Goal: Task Accomplishment & Management: Manage account settings

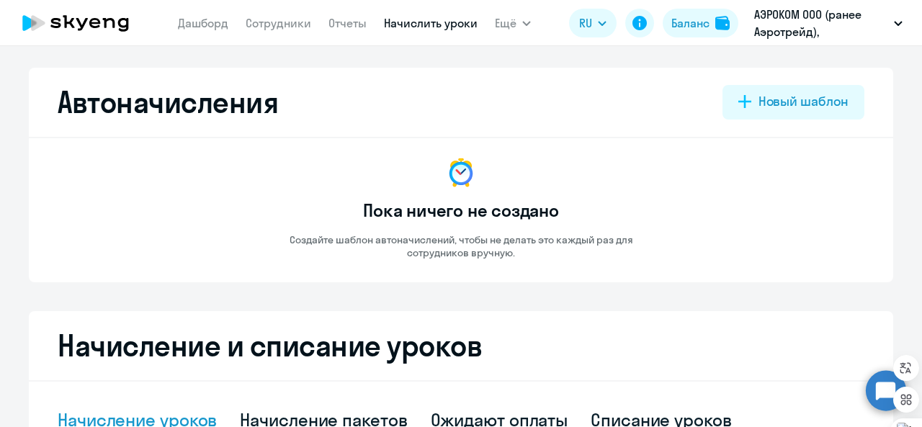
select select "10"
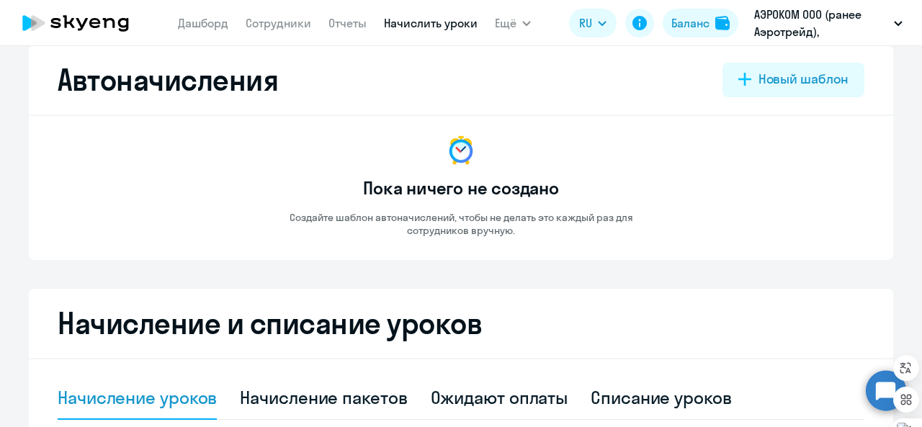
scroll to position [16, 0]
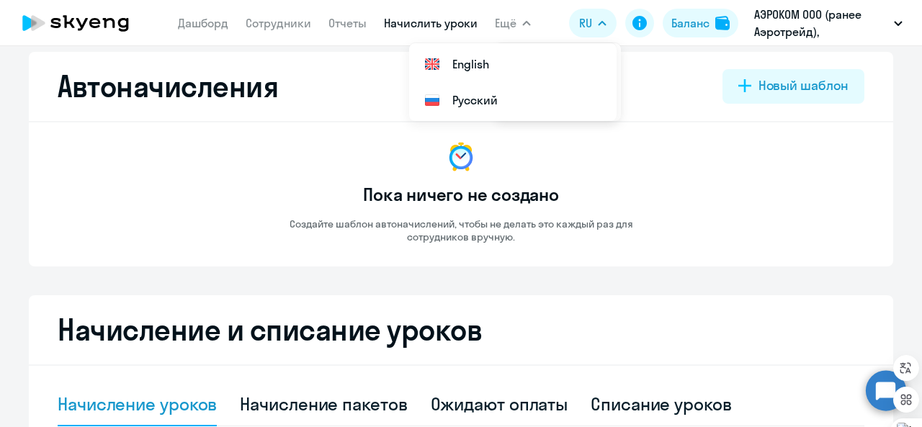
click at [264, 31] on app-menu-item-link "Сотрудники" at bounding box center [279, 23] width 66 height 18
click at [268, 26] on link "Сотрудники" at bounding box center [279, 23] width 66 height 14
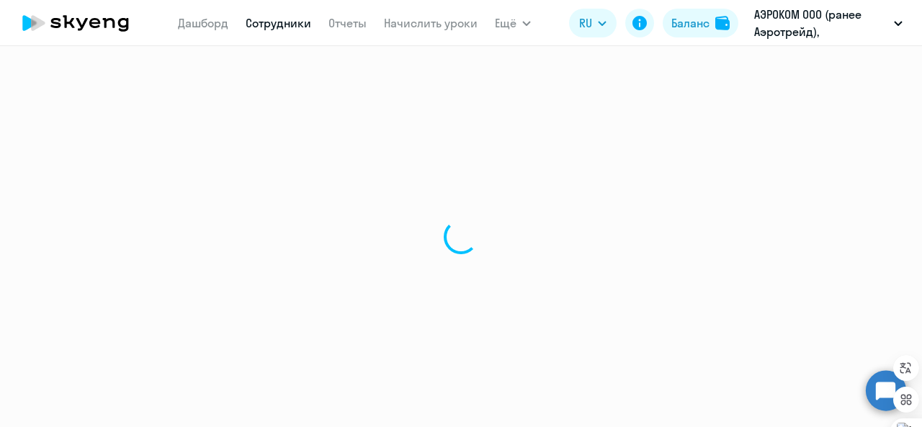
select select "30"
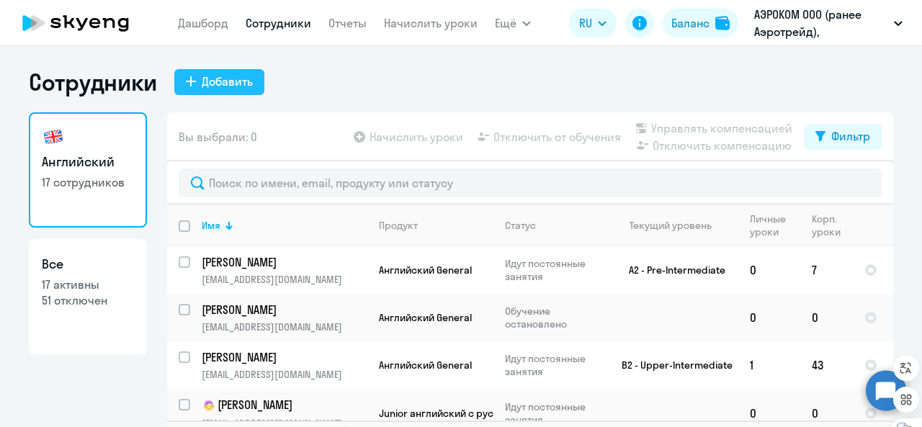
click at [190, 84] on icon at bounding box center [191, 81] width 10 height 10
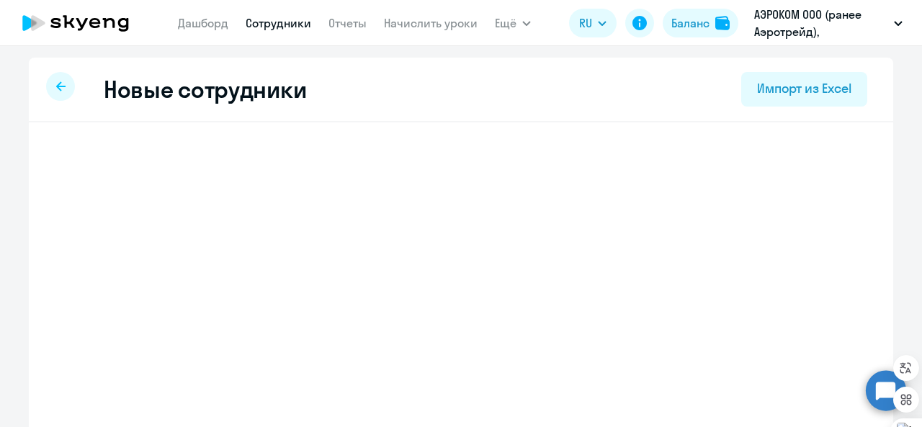
select select "english_adult_not_native_speaker"
select select "3"
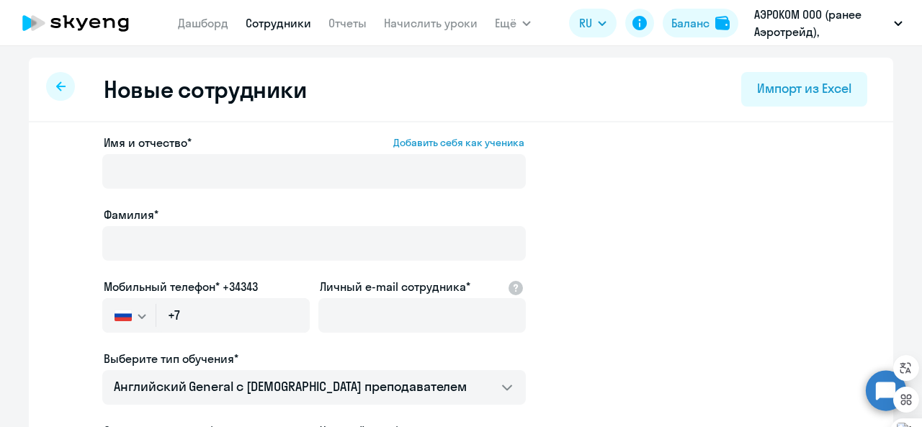
click at [284, 30] on link "Сотрудники" at bounding box center [279, 23] width 66 height 14
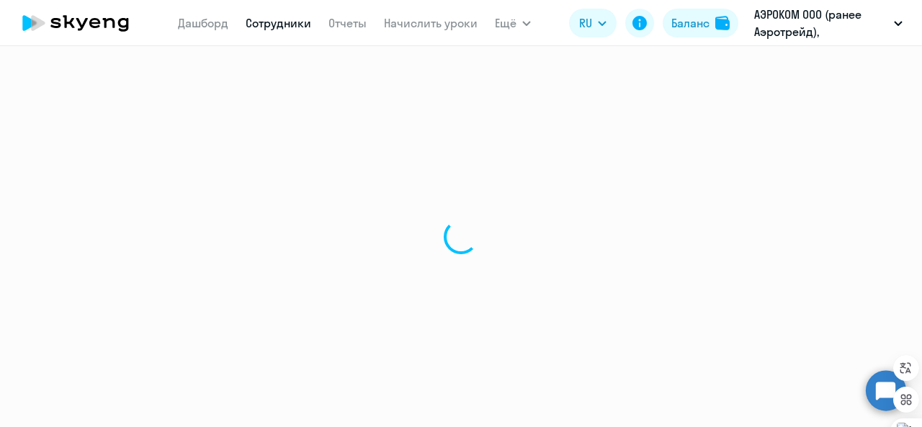
select select "30"
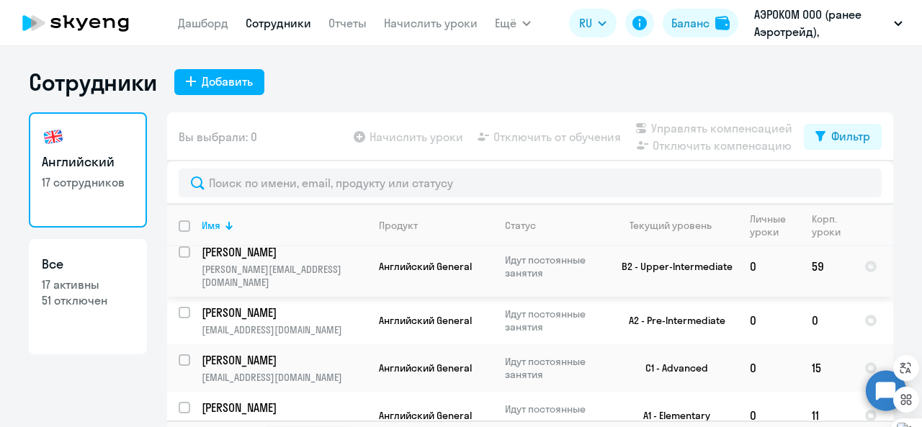
scroll to position [458, 0]
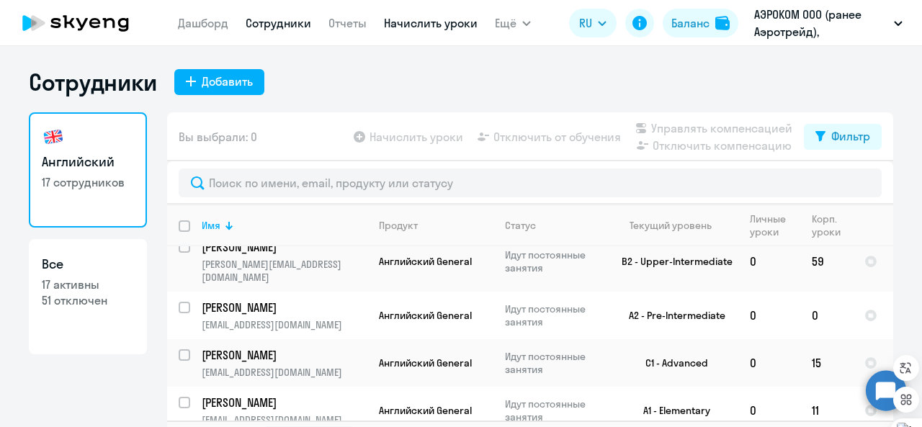
click at [461, 26] on link "Начислить уроки" at bounding box center [431, 23] width 94 height 14
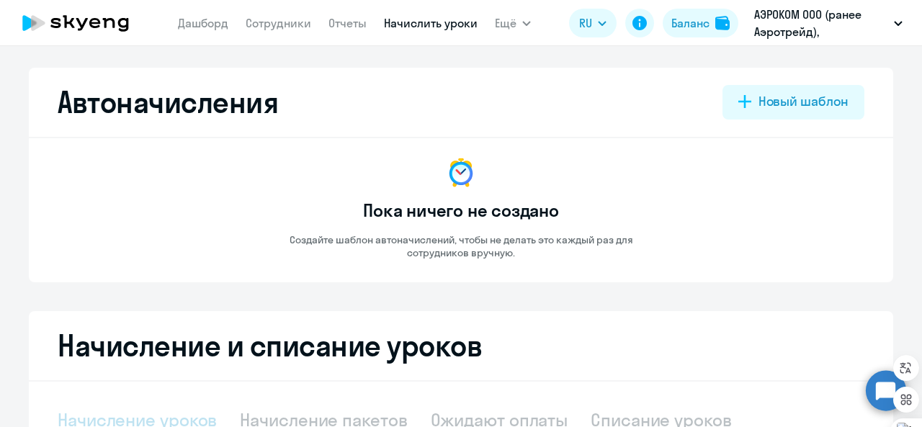
select select "10"
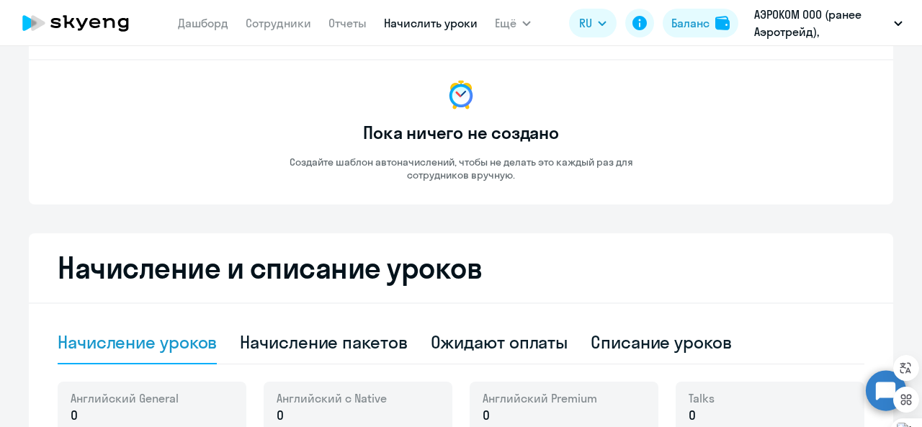
scroll to position [84, 0]
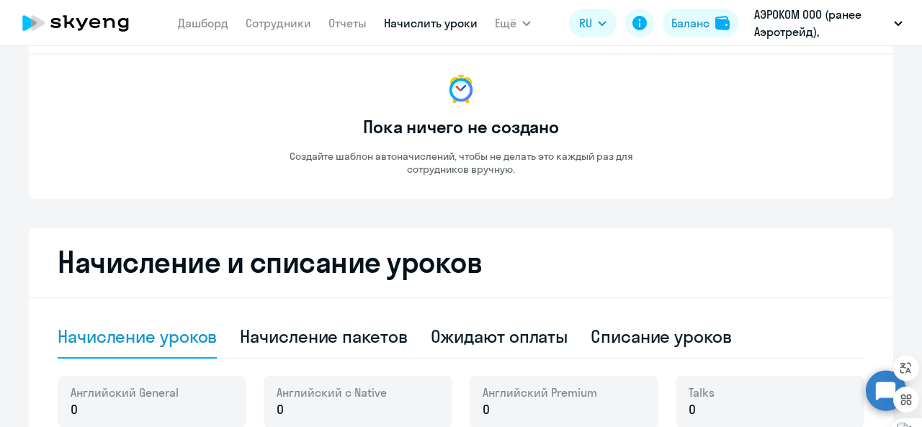
click at [579, 245] on h2 "Начисление и списание уроков" at bounding box center [461, 262] width 807 height 35
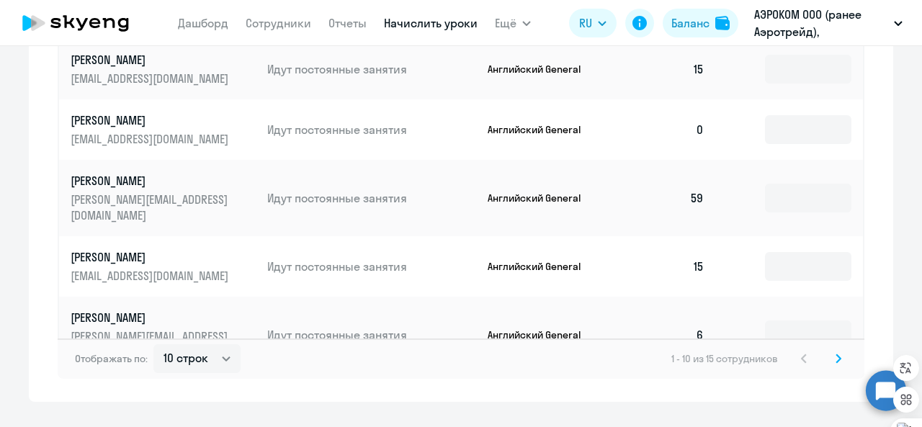
scroll to position [786, 0]
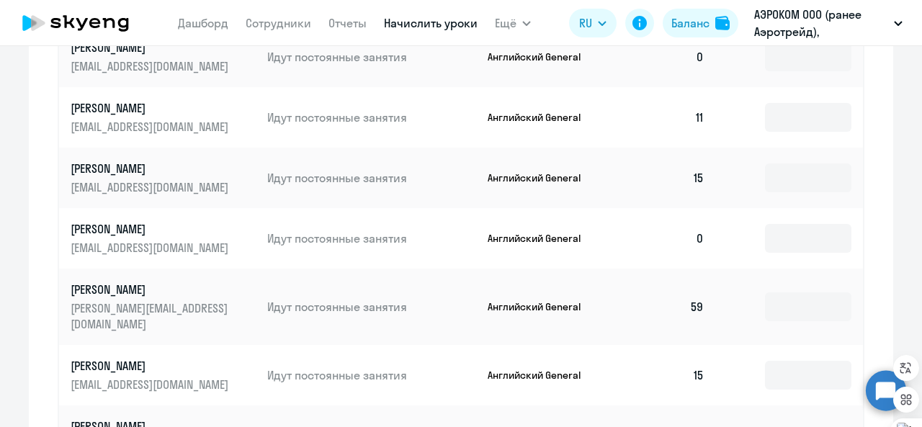
click at [811, 240] on td at bounding box center [789, 238] width 147 height 61
click at [799, 228] on input at bounding box center [808, 238] width 86 height 29
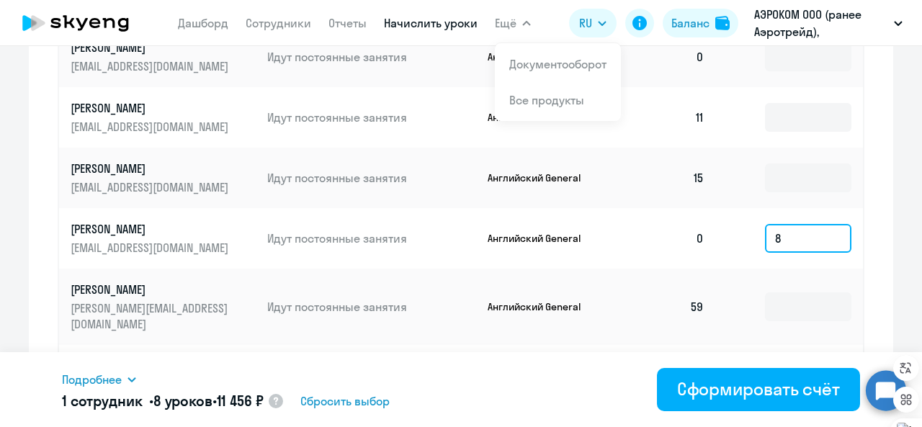
type input "8"
click at [503, 22] on span "Ещё" at bounding box center [506, 22] width 22 height 17
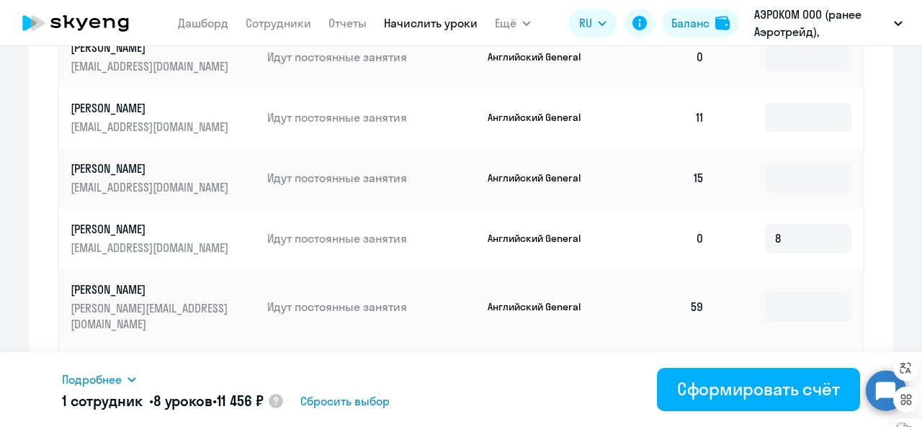
click at [503, 22] on span "Ещё" at bounding box center [506, 22] width 22 height 17
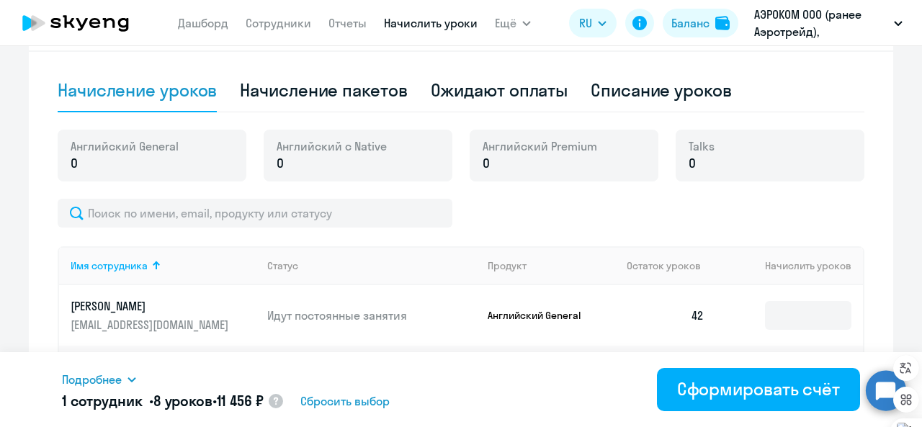
scroll to position [329, 0]
click at [499, 21] on span "Ещё" at bounding box center [506, 22] width 22 height 17
click at [499, 19] on span "Ещё" at bounding box center [506, 22] width 22 height 17
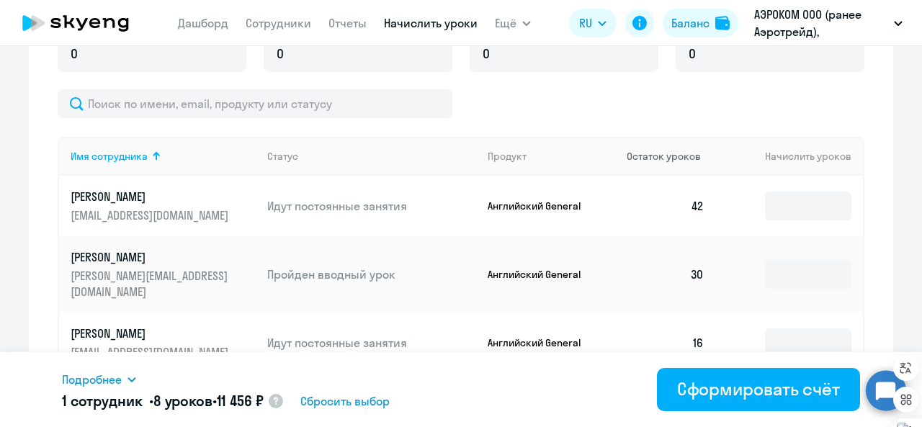
scroll to position [440, 0]
click at [538, 66] on link "Документооборот" at bounding box center [557, 64] width 97 height 14
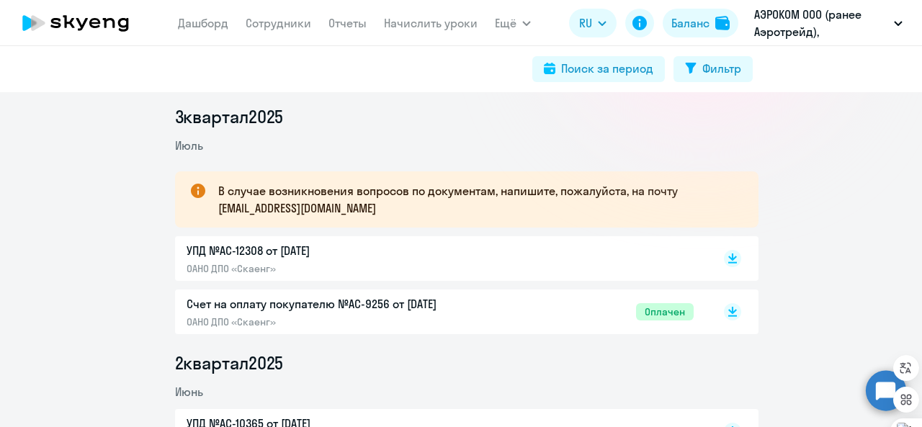
scroll to position [186, 0]
click at [724, 312] on rect at bounding box center [732, 311] width 17 height 17
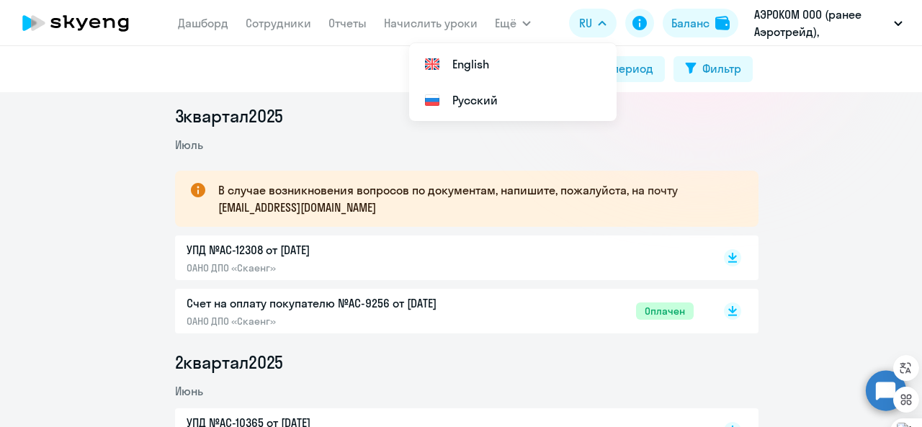
click at [281, 137] on li "Июль" at bounding box center [467, 144] width 584 height 17
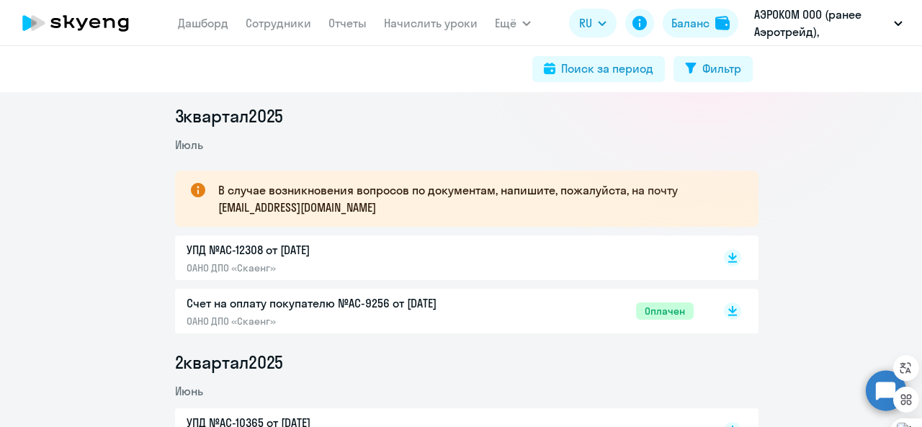
click at [275, 33] on nav "[PERSON_NAME] Отчеты Начислить уроки" at bounding box center [328, 23] width 300 height 29
click at [276, 28] on link "Сотрудники" at bounding box center [279, 23] width 66 height 14
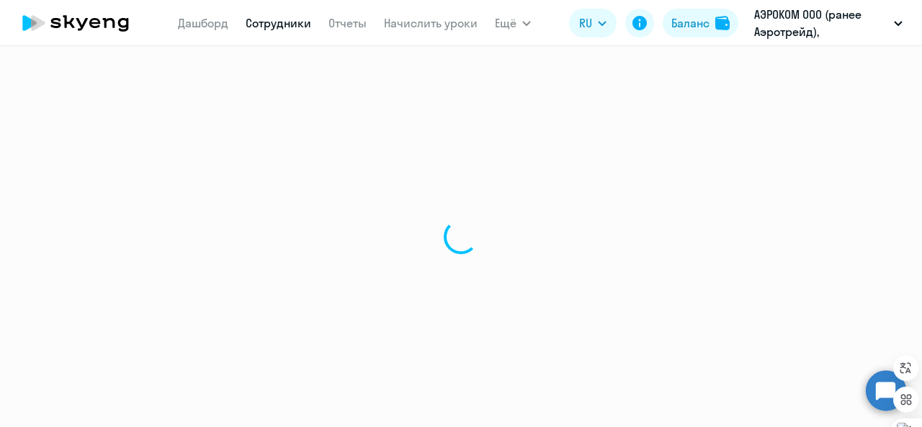
select select "30"
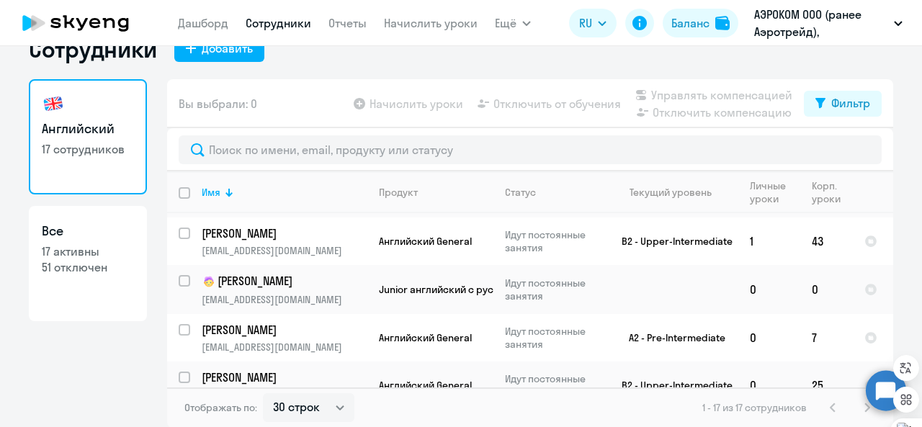
scroll to position [91, 0]
